Goal: Task Accomplishment & Management: Use online tool/utility

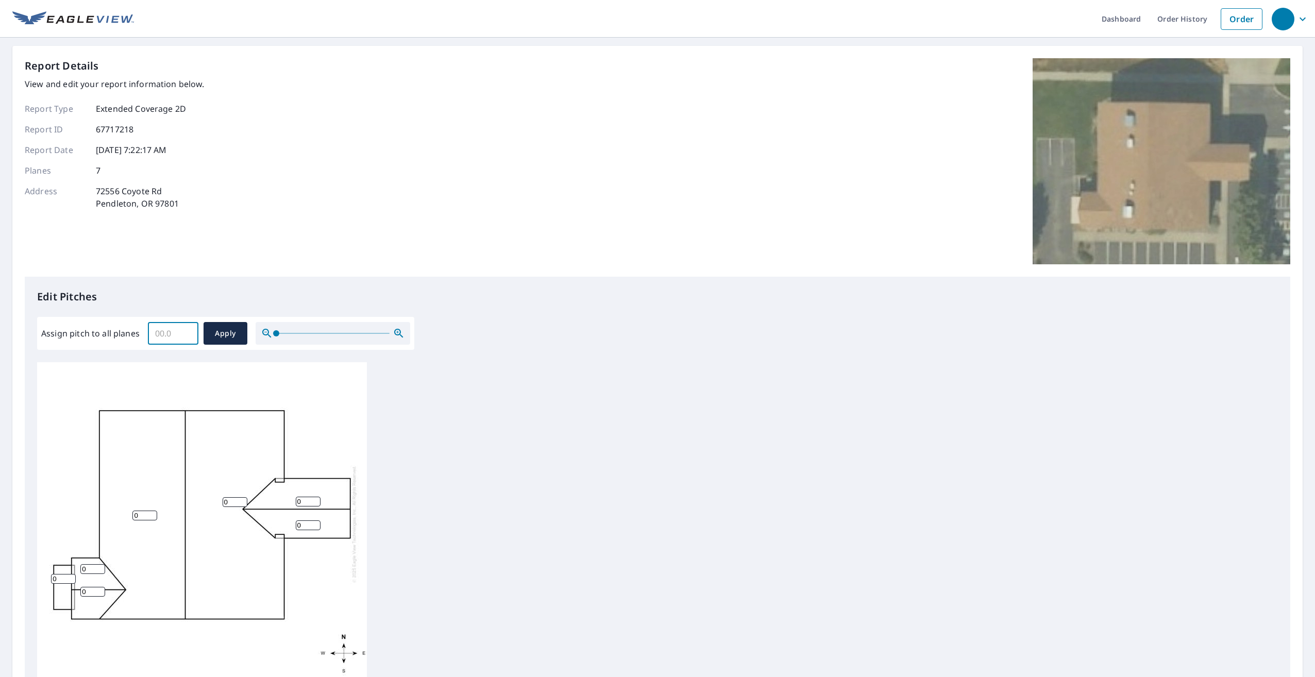
click at [174, 336] on input "Assign pitch to all planes" at bounding box center [173, 333] width 51 height 29
type input "5"
type input "6"
click at [237, 332] on span "Apply" at bounding box center [225, 333] width 27 height 13
type input "6"
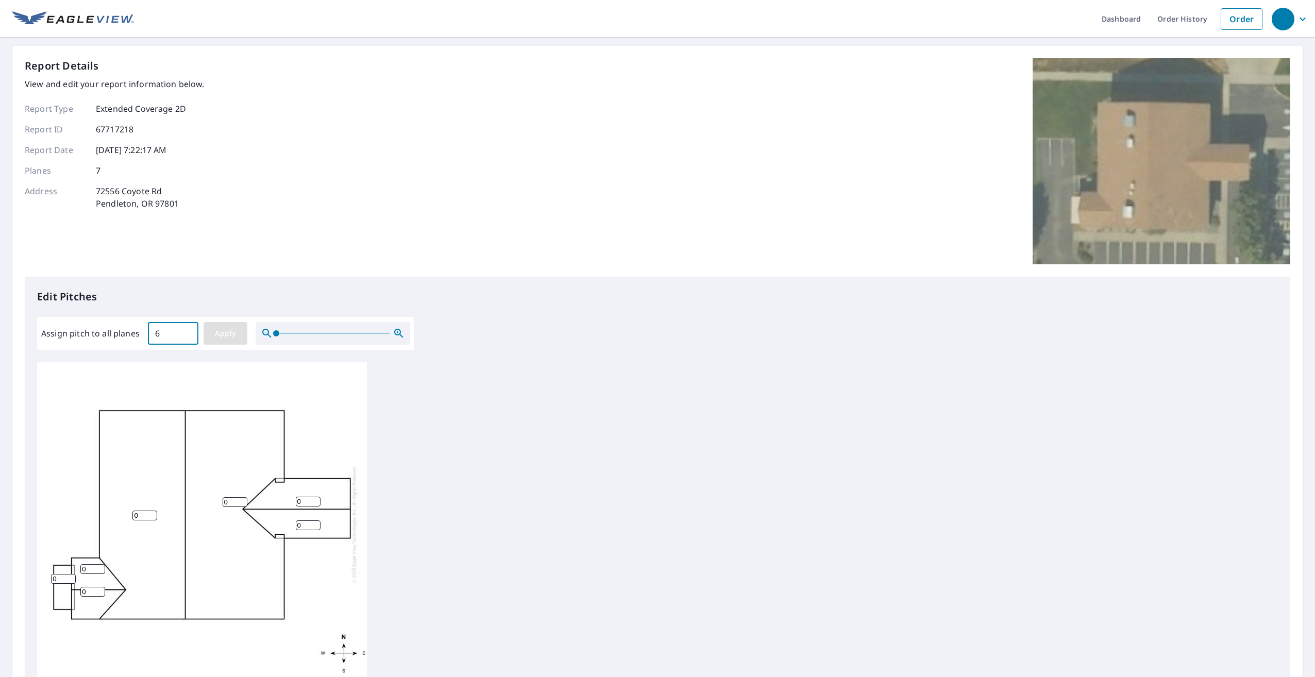
type input "6"
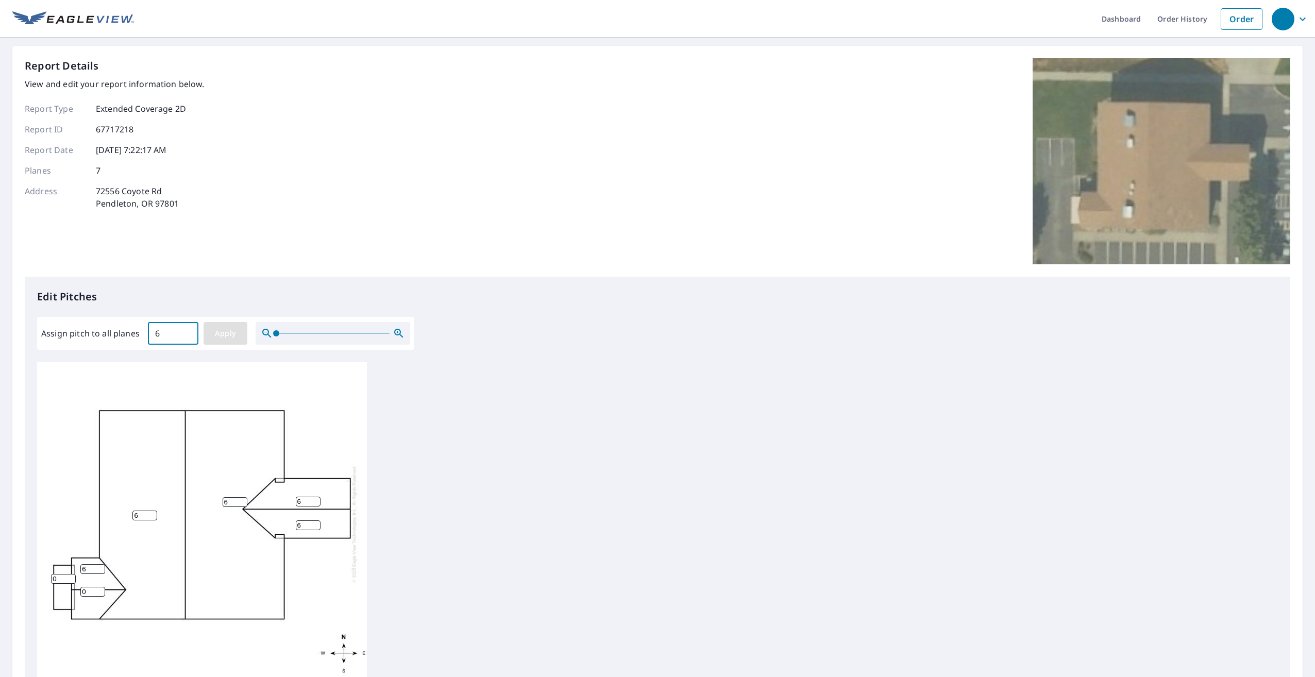
type input "6"
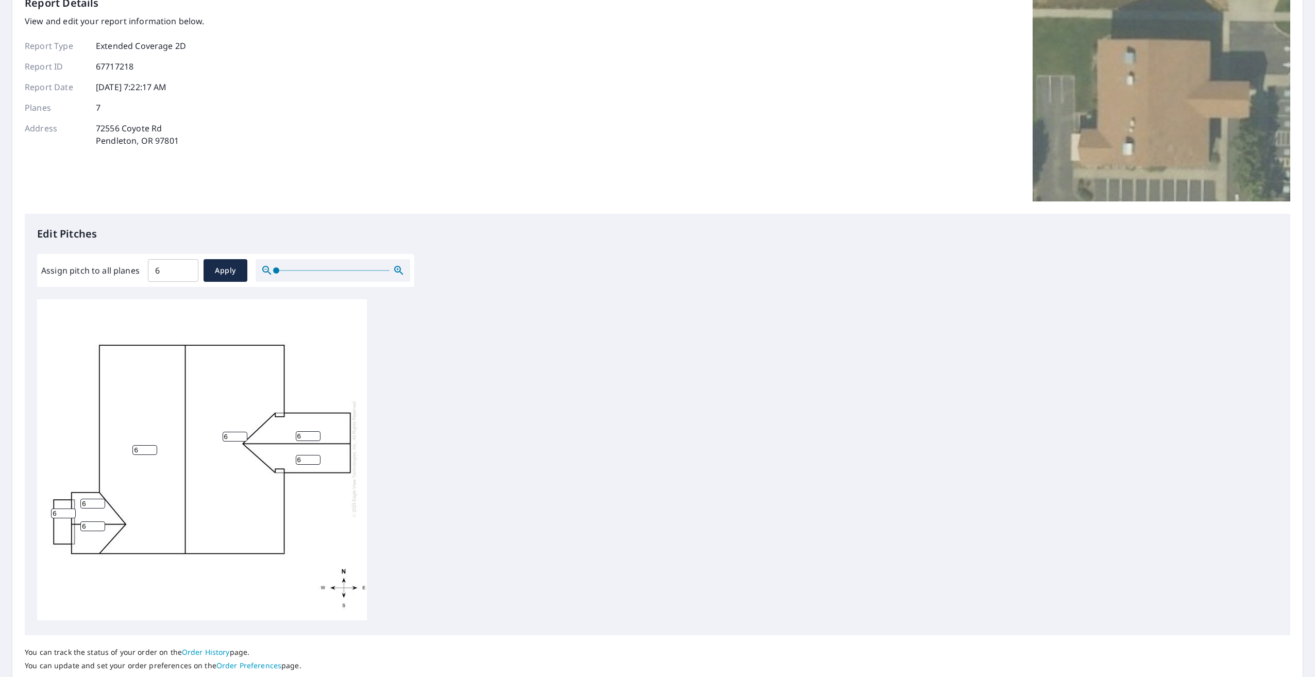
scroll to position [131, 0]
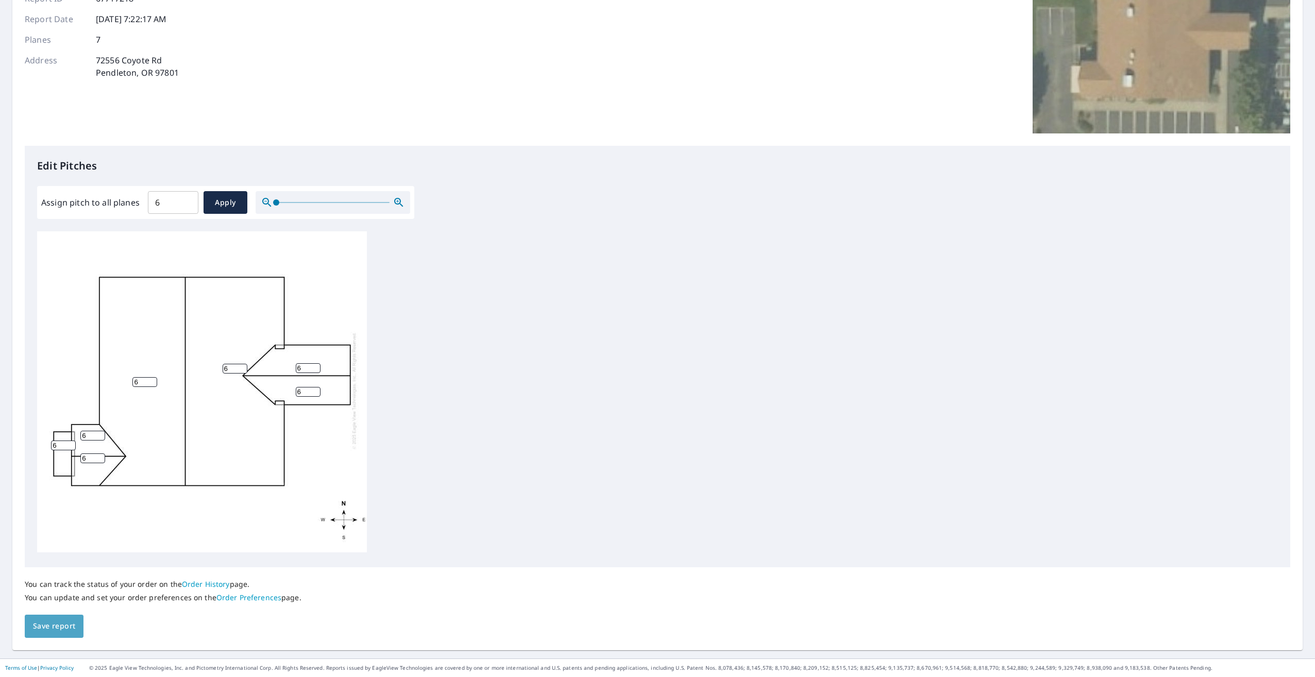
click at [41, 631] on span "Save report" at bounding box center [54, 626] width 42 height 13
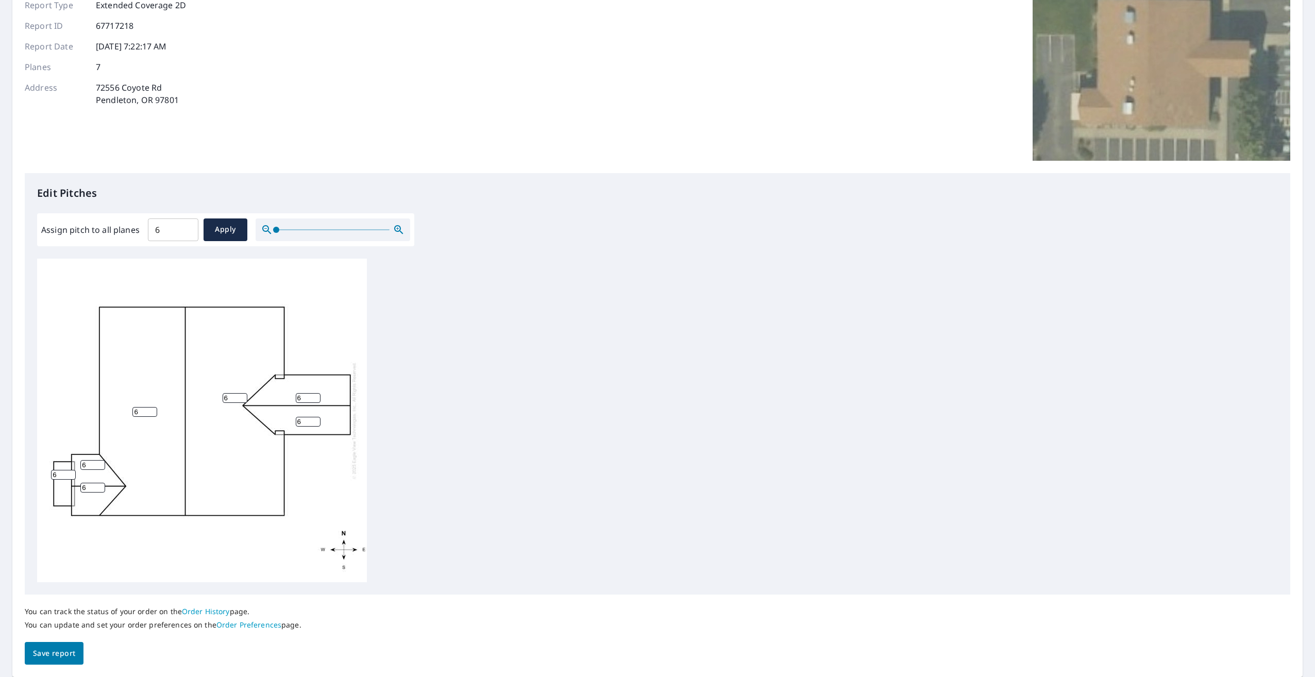
scroll to position [0, 0]
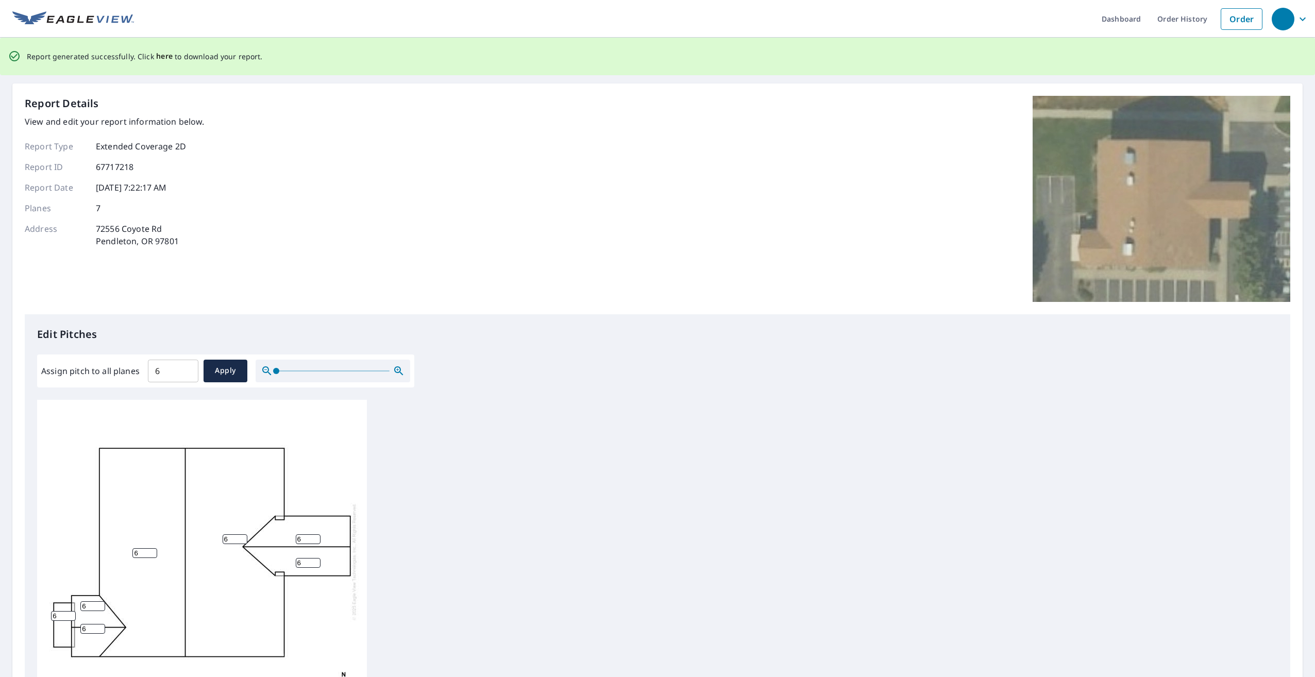
click at [160, 58] on span "here" at bounding box center [164, 56] width 17 height 13
